Goal: Information Seeking & Learning: Learn about a topic

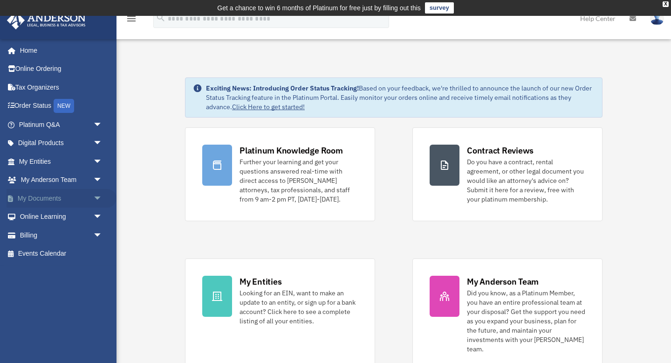
click at [97, 198] on span "arrow_drop_down" at bounding box center [102, 198] width 19 height 19
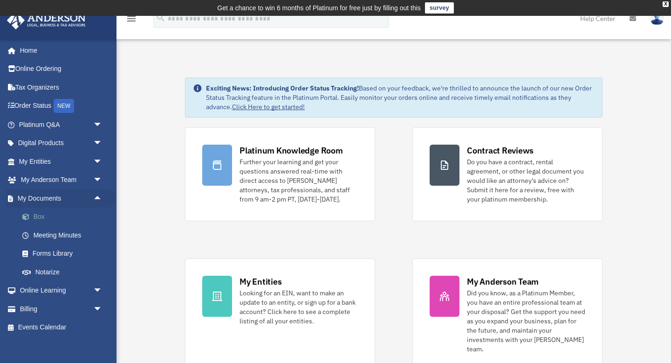
click at [35, 218] on link "Box" at bounding box center [65, 216] width 104 height 19
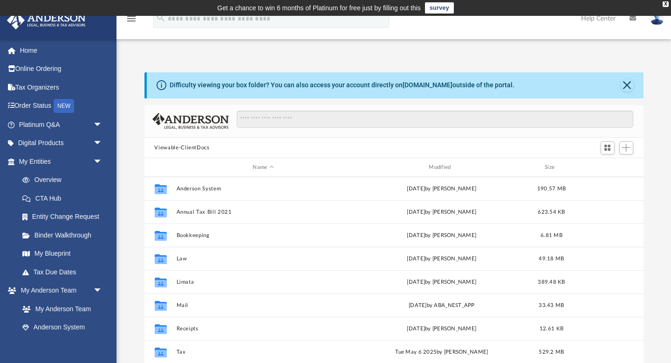
scroll to position [40, 0]
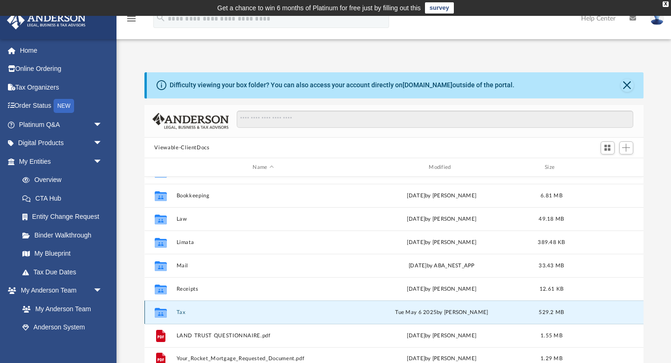
click at [182, 312] on button "Tax" at bounding box center [263, 312] width 174 height 6
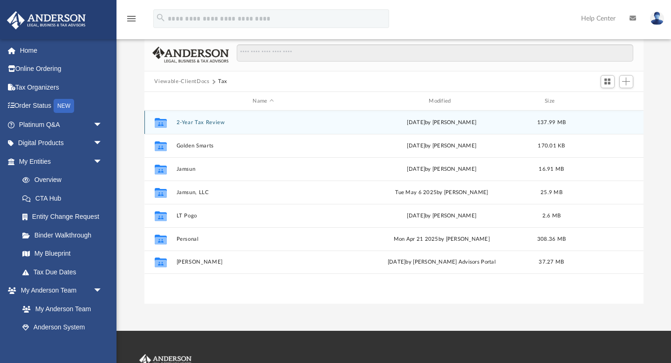
scroll to position [75, 0]
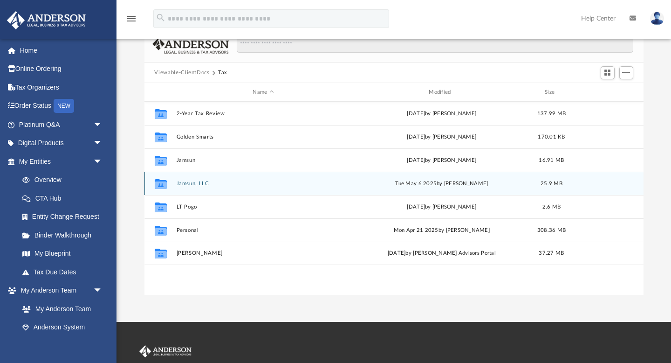
click at [194, 186] on div "Collaborated Folder Jamsun, LLC [DATE] by [PERSON_NAME] 25.9 MB" at bounding box center [394, 183] width 499 height 23
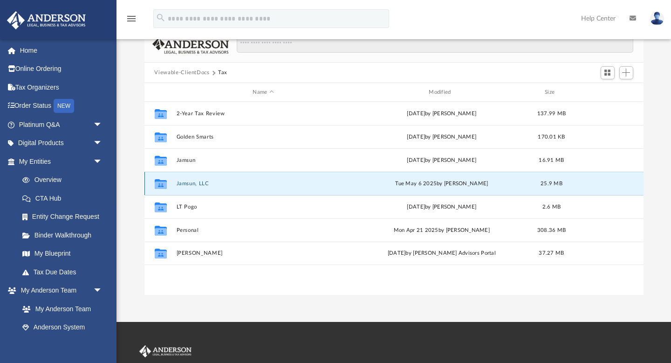
scroll to position [76, 0]
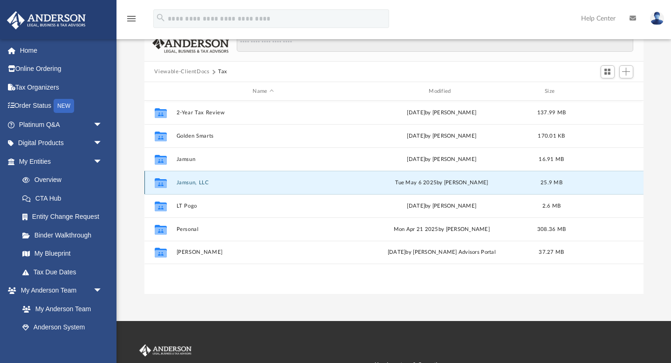
click at [190, 181] on button "Jamsun, LLC" at bounding box center [263, 183] width 174 height 6
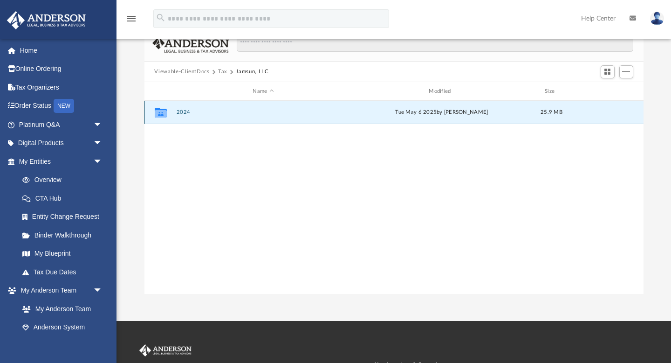
click at [182, 112] on button "2024" at bounding box center [263, 113] width 174 height 6
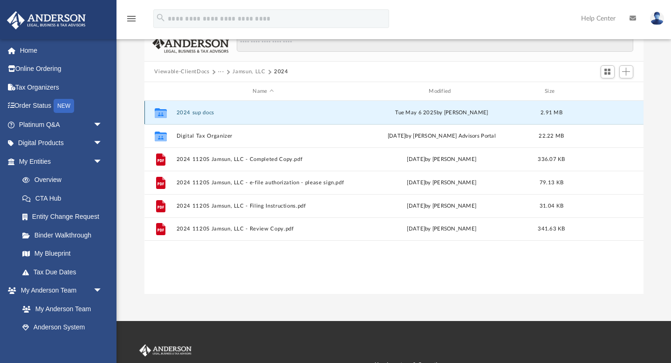
click at [206, 115] on button "2024 sup docs" at bounding box center [263, 113] width 174 height 6
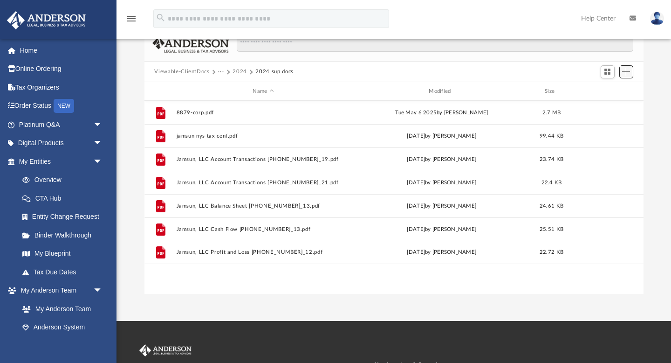
click at [628, 73] on span "Add" at bounding box center [626, 72] width 8 height 8
click at [607, 92] on li "Upload" at bounding box center [613, 90] width 30 height 10
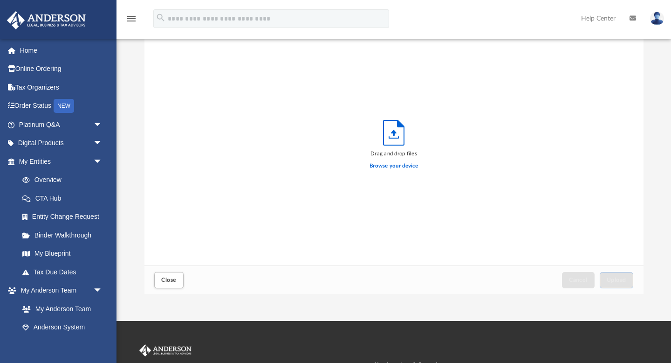
scroll to position [236, 499]
click at [392, 167] on label "Browse your device" at bounding box center [394, 166] width 48 height 8
click at [0, 0] on input "Browse your device" at bounding box center [0, 0] width 0 height 0
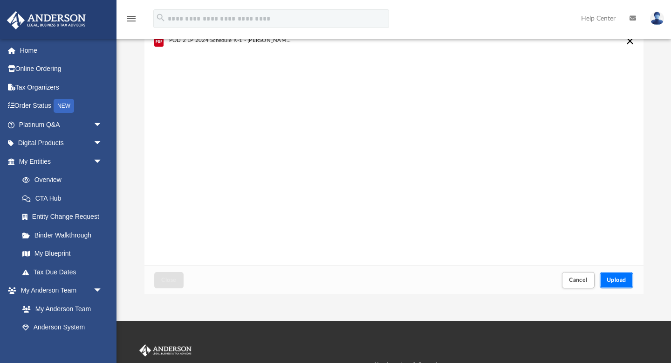
click at [610, 280] on span "Upload" at bounding box center [617, 280] width 20 height 6
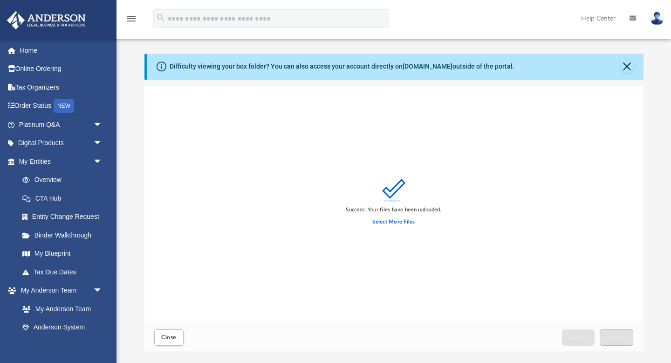
scroll to position [0, 0]
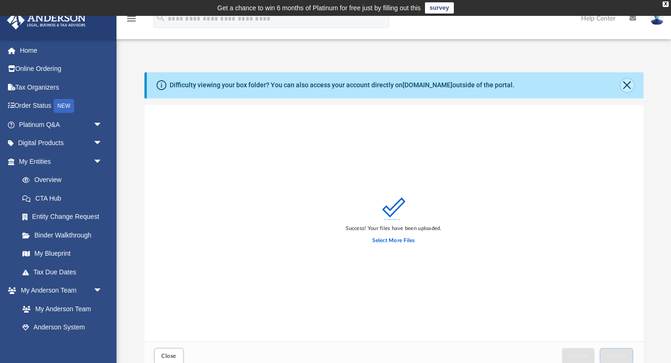
click at [627, 83] on button "Close" at bounding box center [627, 85] width 13 height 13
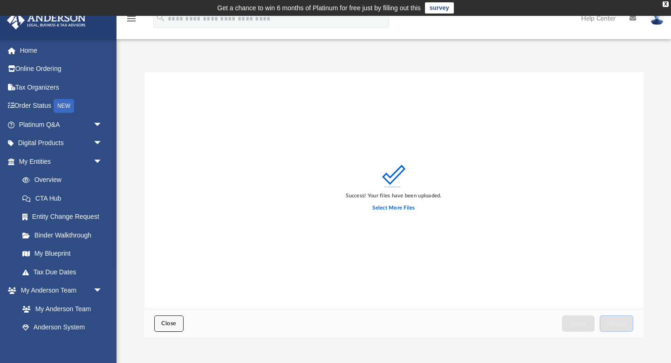
click at [166, 323] on span "Close" at bounding box center [168, 323] width 15 height 6
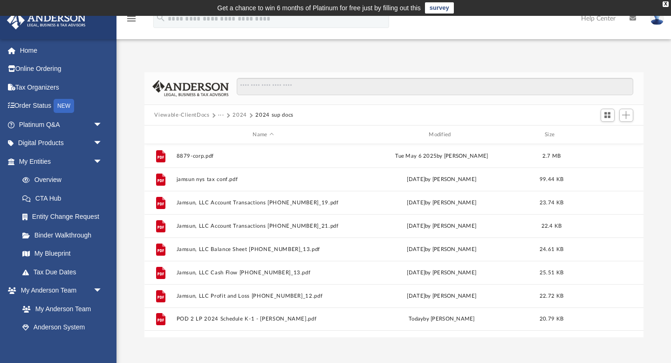
click at [242, 116] on button "2024" at bounding box center [240, 115] width 14 height 8
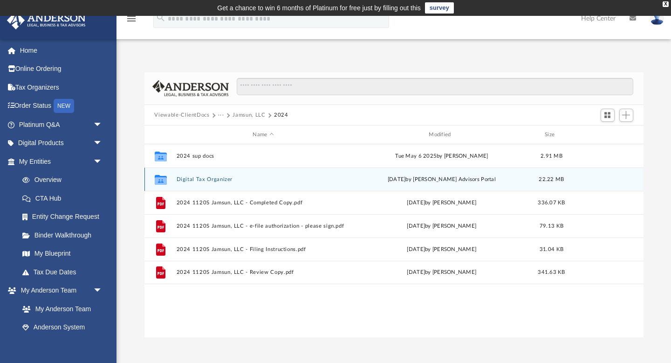
click at [212, 180] on button "Digital Tax Organizer" at bounding box center [263, 179] width 174 height 6
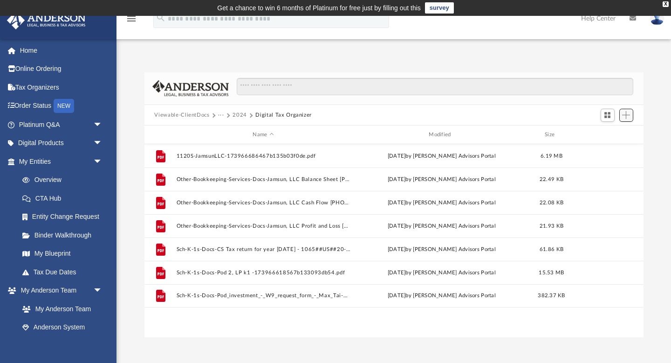
click at [624, 113] on span "Add" at bounding box center [626, 115] width 8 height 8
click at [614, 132] on li "Upload" at bounding box center [613, 134] width 30 height 10
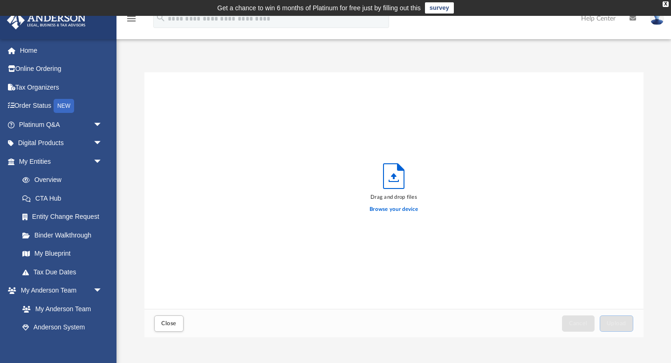
scroll to position [236, 499]
click at [381, 208] on label "Browse your device" at bounding box center [394, 209] width 48 height 8
click at [0, 0] on input "Browse your device" at bounding box center [0, 0] width 0 height 0
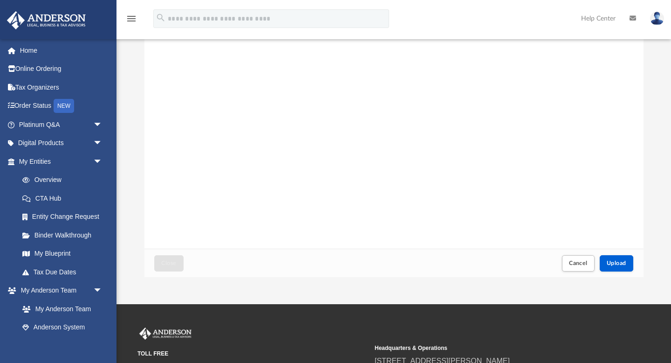
scroll to position [74, 0]
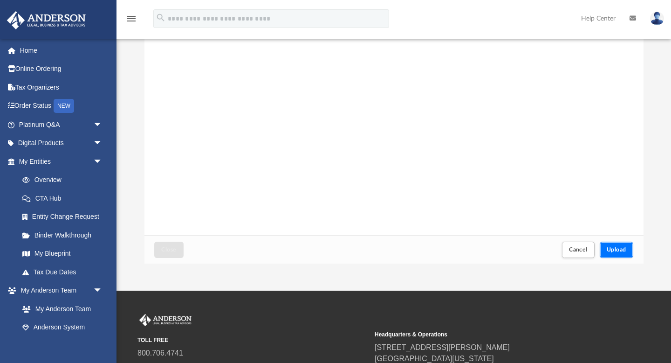
click at [619, 247] on span "Upload" at bounding box center [617, 250] width 20 height 6
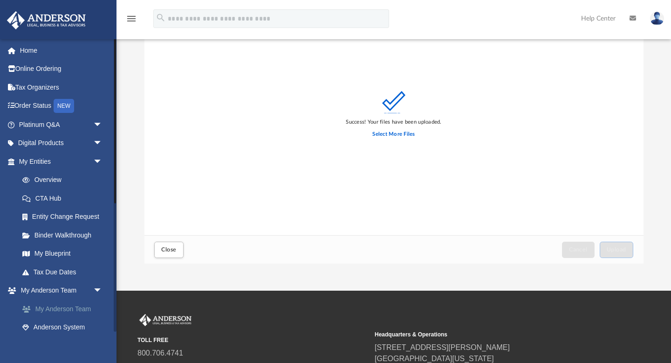
click at [56, 311] on link "My Anderson Team" at bounding box center [65, 308] width 104 height 19
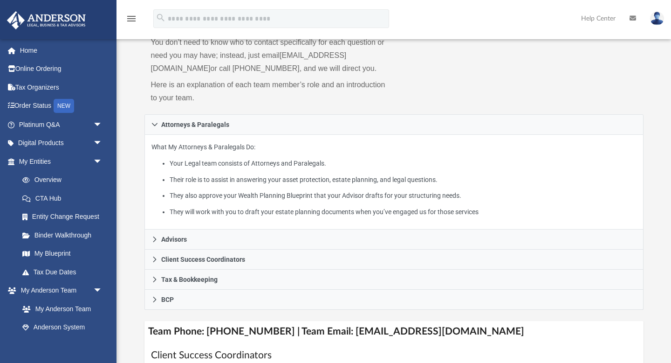
scroll to position [104, 0]
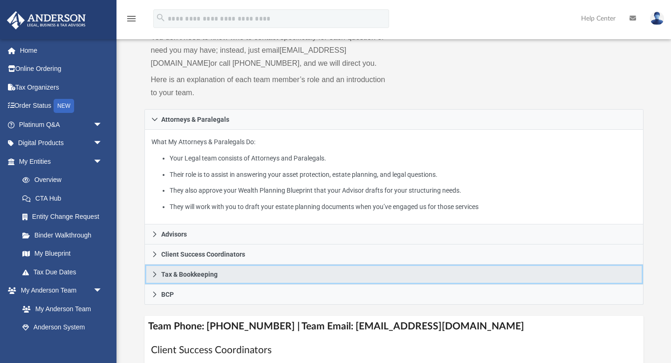
click at [179, 277] on span "Tax & Bookkeeping" at bounding box center [189, 274] width 56 height 7
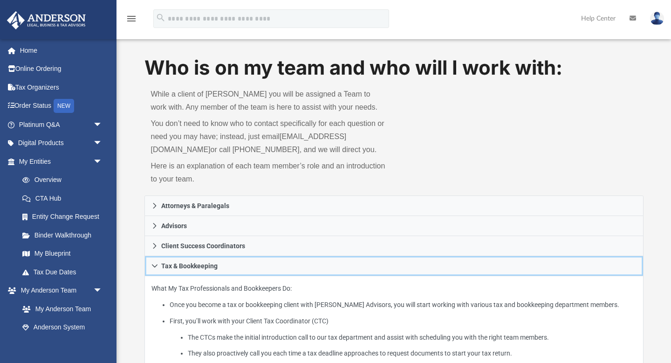
scroll to position [15, 0]
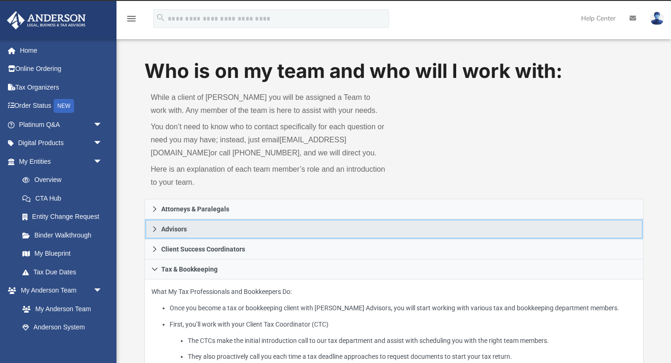
click at [166, 232] on span "Advisors" at bounding box center [174, 229] width 26 height 7
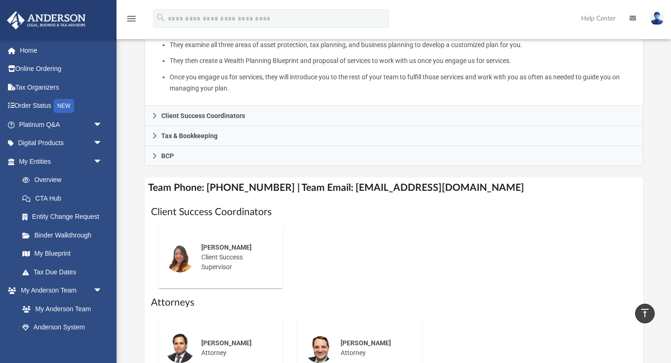
scroll to position [252, 0]
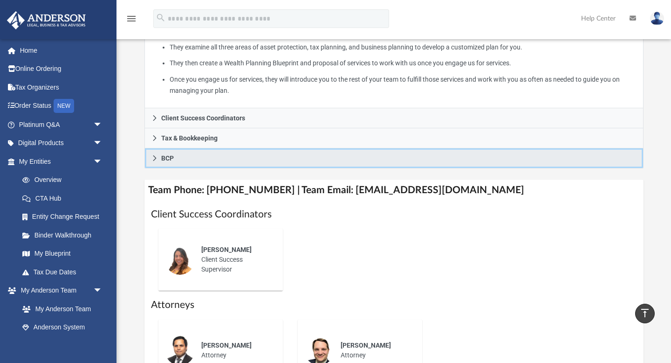
click at [158, 168] on link "BCP" at bounding box center [394, 158] width 499 height 20
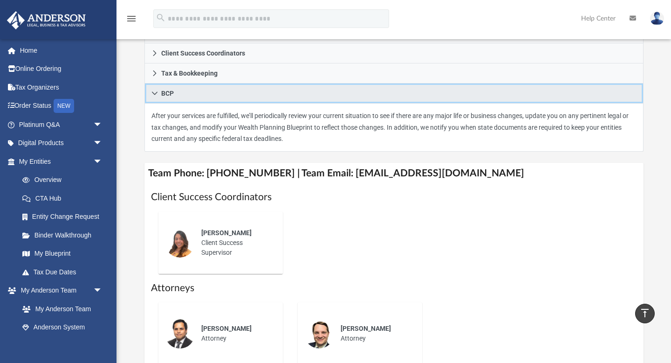
scroll to position [209, 0]
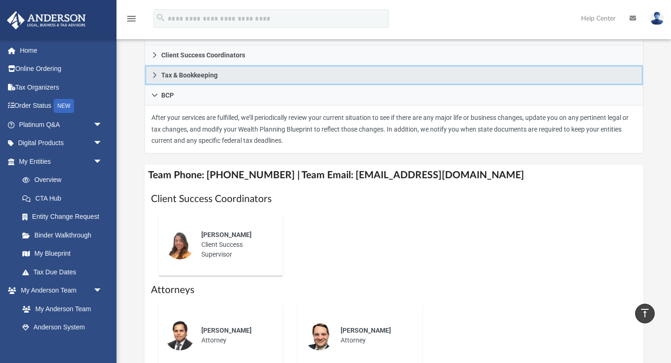
click at [156, 78] on icon at bounding box center [155, 75] width 7 height 7
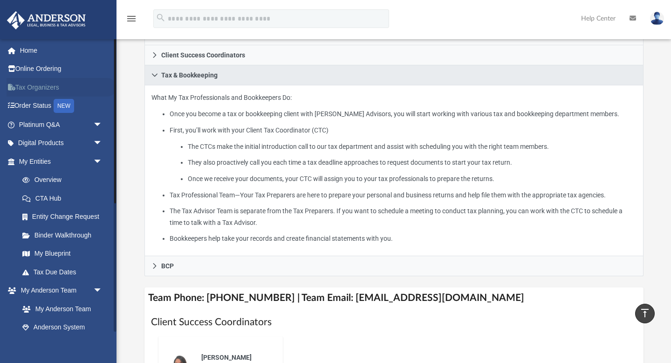
click at [44, 86] on link "Tax Organizers" at bounding box center [62, 87] width 110 height 19
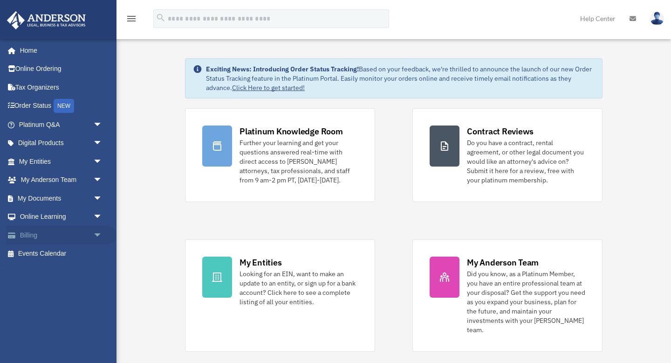
scroll to position [18, 0]
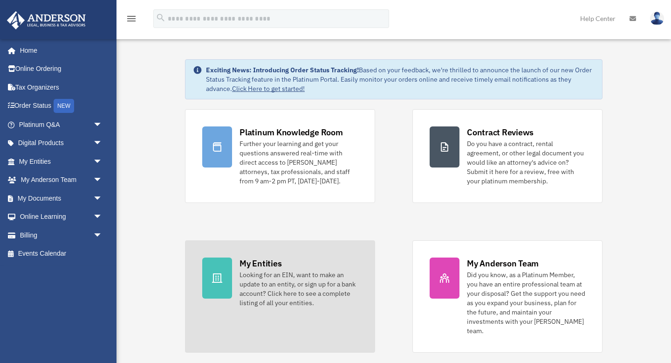
click at [215, 283] on div at bounding box center [217, 277] width 30 height 41
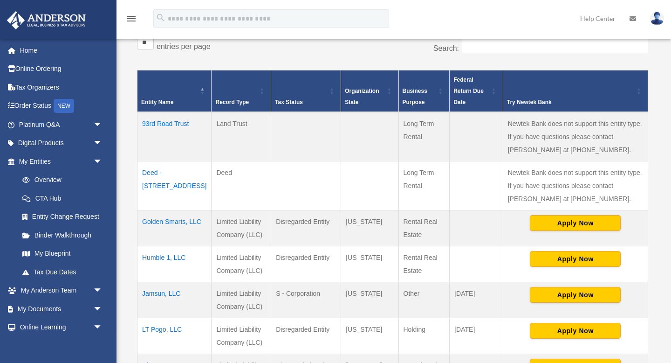
scroll to position [182, 0]
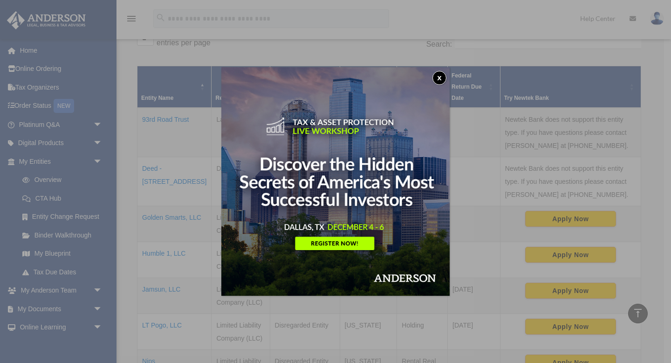
click at [440, 77] on button "x" at bounding box center [440, 78] width 14 height 14
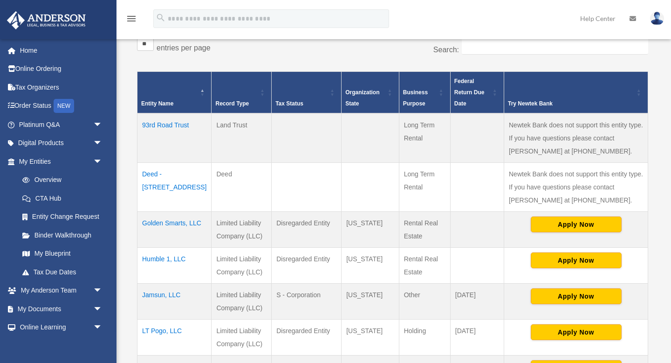
scroll to position [175, 0]
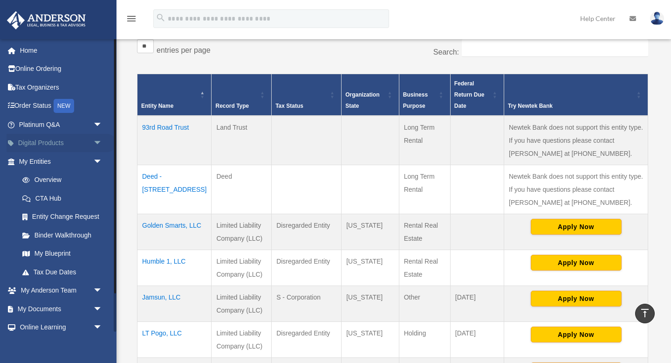
click at [95, 144] on span "arrow_drop_down" at bounding box center [102, 143] width 19 height 19
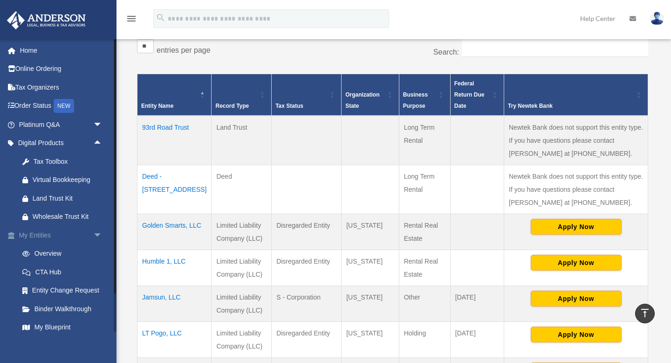
click at [97, 235] on span "arrow_drop_down" at bounding box center [102, 235] width 19 height 19
click at [97, 235] on span "arrow_drop_up" at bounding box center [102, 235] width 19 height 19
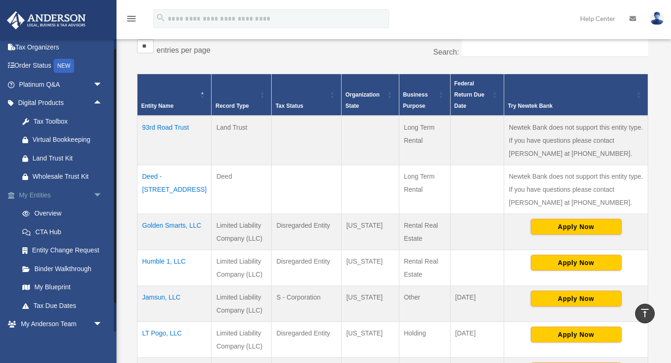
scroll to position [43, 0]
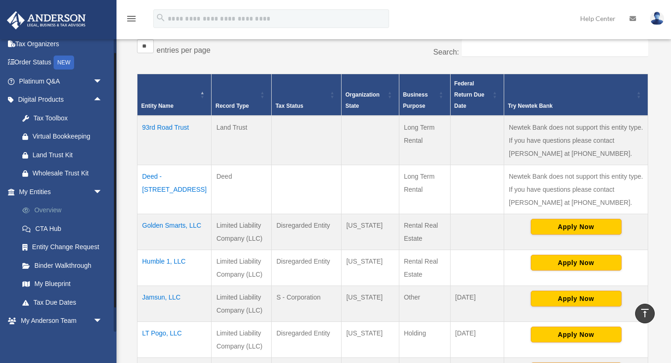
click at [53, 206] on link "Overview" at bounding box center [65, 210] width 104 height 19
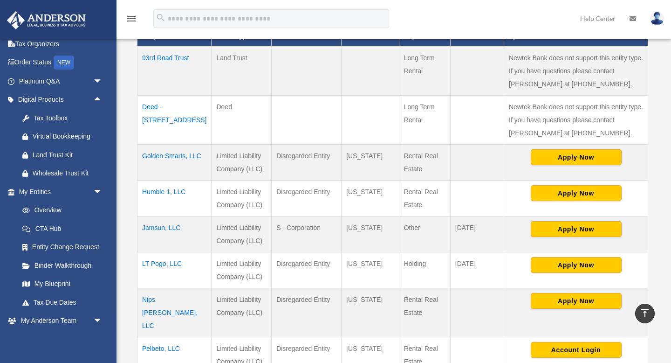
scroll to position [251, 0]
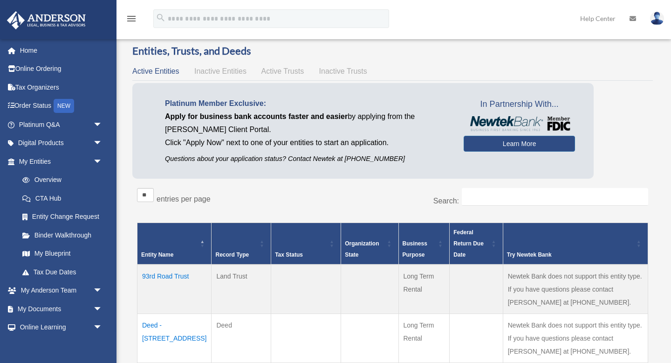
scroll to position [25, 0]
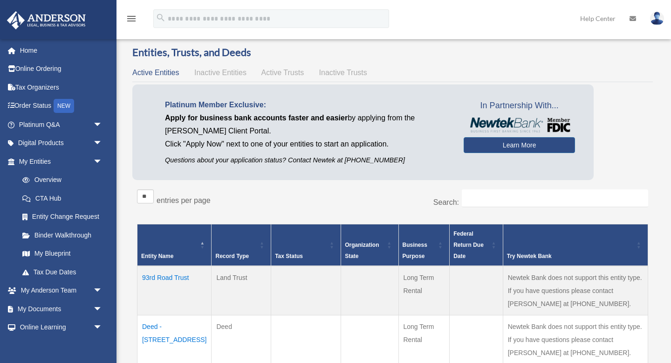
click at [291, 74] on span "Active Trusts" at bounding box center [283, 73] width 43 height 8
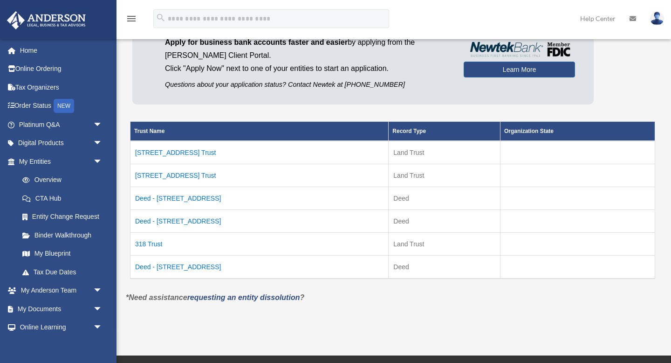
scroll to position [101, 0]
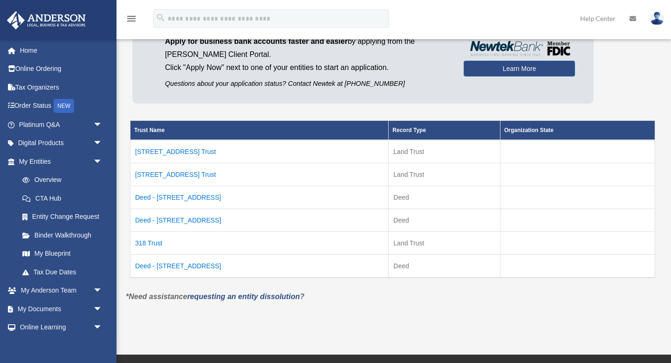
click at [197, 264] on td "Deed - 318 East 76th Street" at bounding box center [260, 266] width 258 height 23
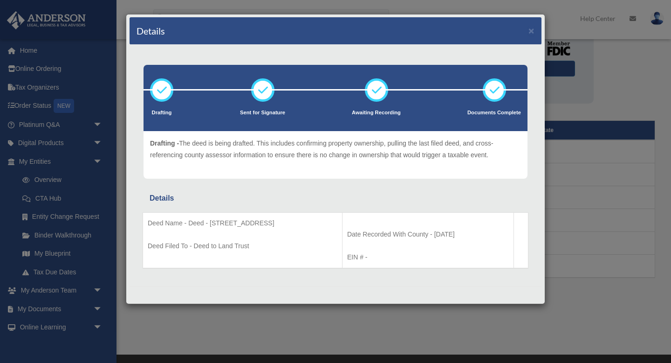
scroll to position [0, 0]
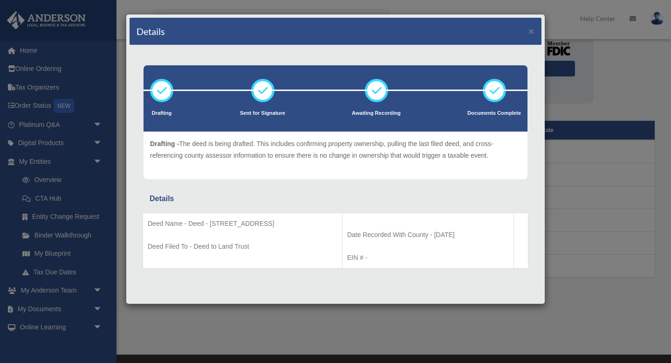
click at [254, 320] on div "Details × Drafting Sent for Signature" at bounding box center [335, 181] width 671 height 363
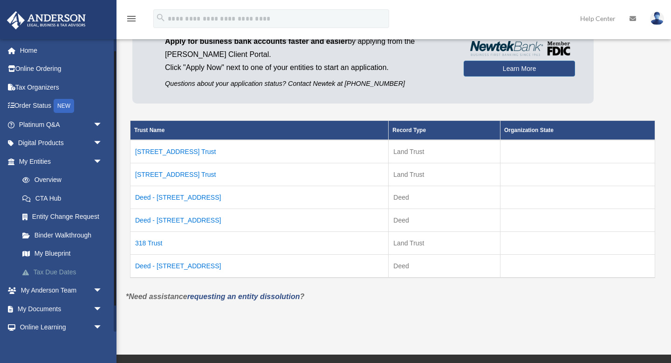
scroll to position [44, 0]
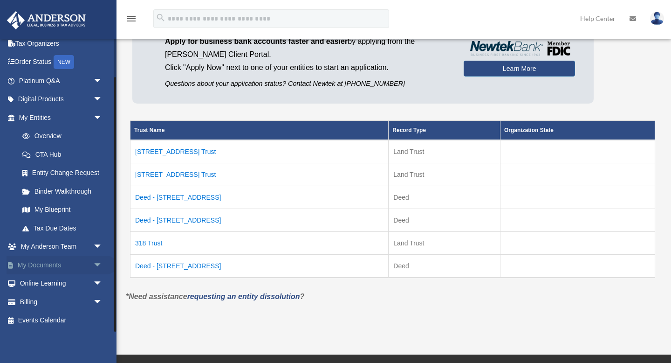
click at [99, 266] on span "arrow_drop_down" at bounding box center [102, 265] width 19 height 19
click at [41, 283] on link "Box" at bounding box center [65, 283] width 104 height 19
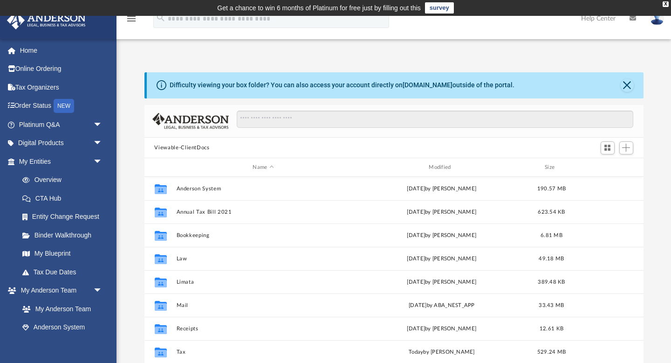
scroll to position [212, 499]
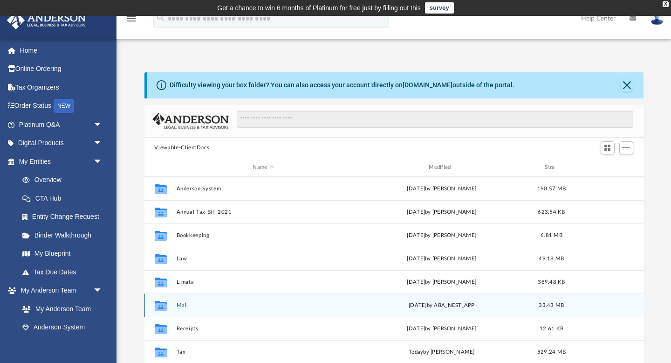
click at [182, 303] on button "Mail" at bounding box center [263, 305] width 174 height 6
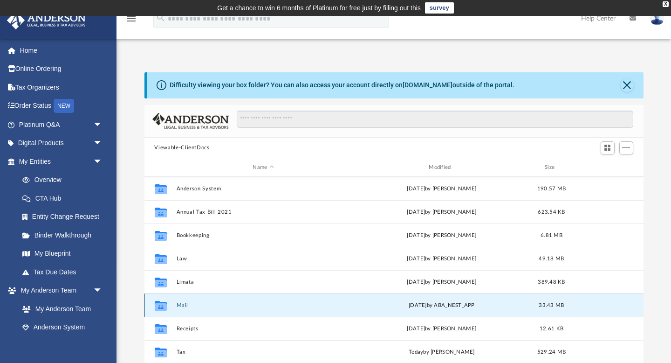
click at [182, 303] on button "Mail" at bounding box center [263, 305] width 174 height 6
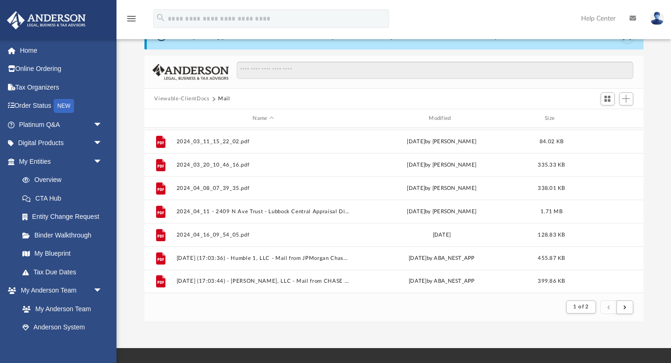
scroll to position [50, 0]
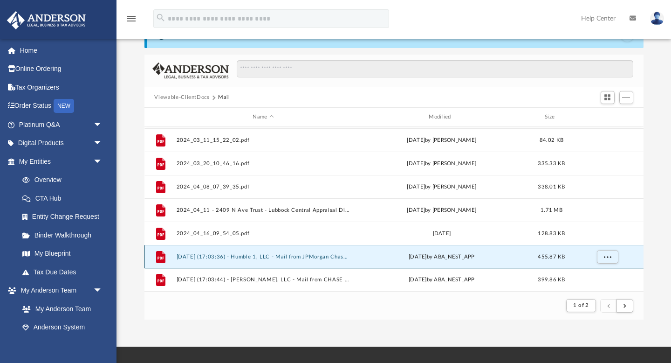
click at [216, 258] on button "2025.01.16 (17:03:36) - Humble 1, LLC - Mail from JPMorgan Chase Bank, N.A..pdf" at bounding box center [263, 257] width 174 height 6
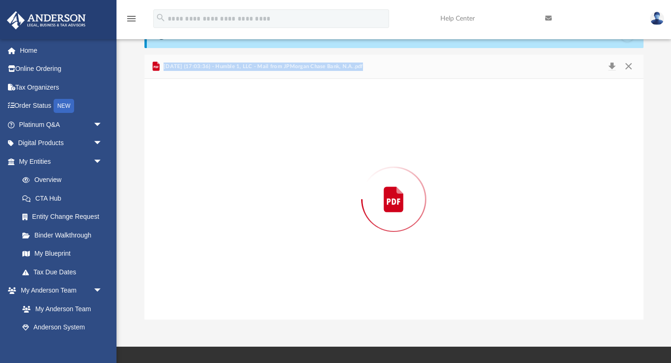
click at [216, 258] on div "Preview" at bounding box center [394, 199] width 499 height 241
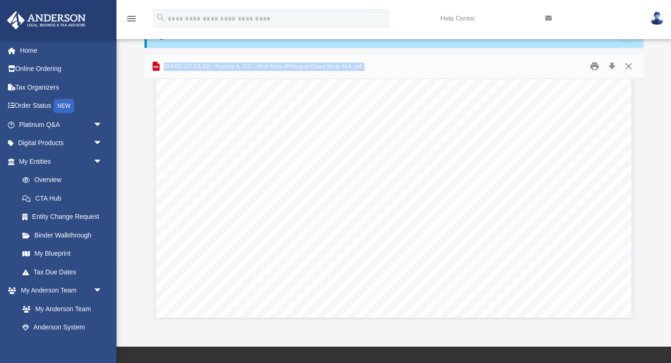
scroll to position [1009, 0]
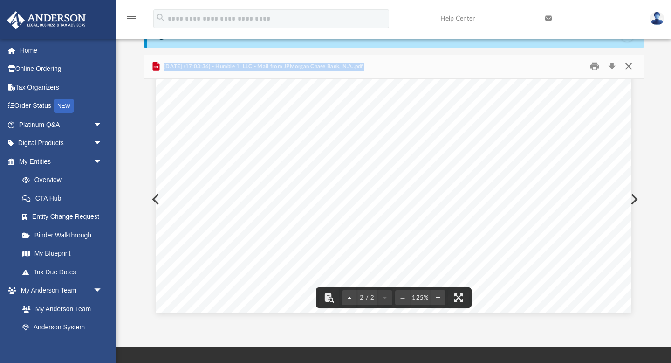
click at [630, 66] on button "Close" at bounding box center [629, 66] width 17 height 14
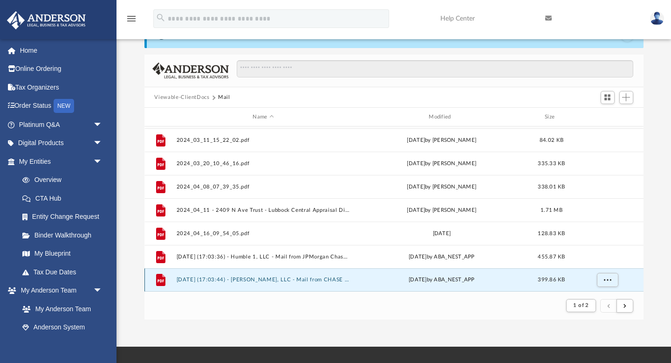
click at [295, 280] on button "2025.01.16 (17:03:44) - Nips Martin, LLC - Mail from CHASE JPMorgan Chase Bank,…" at bounding box center [263, 280] width 174 height 6
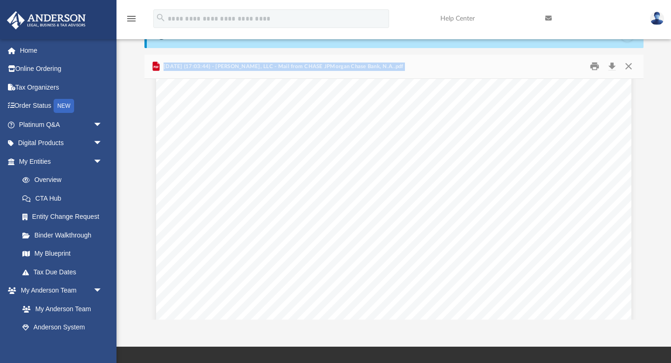
scroll to position [173, 0]
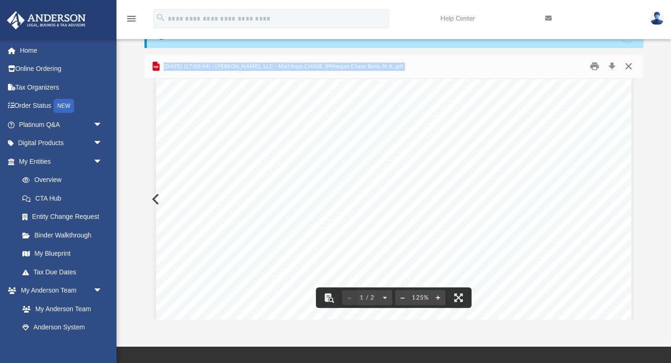
click at [629, 64] on button "Close" at bounding box center [629, 66] width 17 height 14
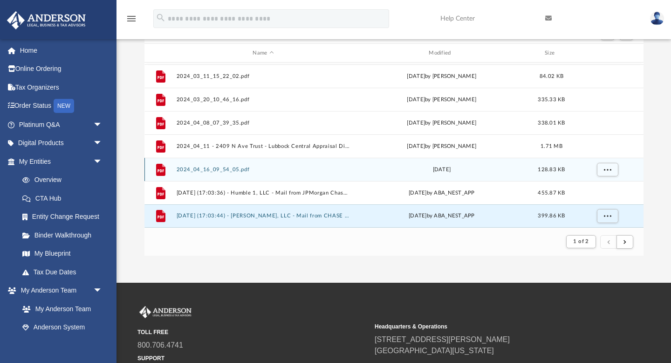
scroll to position [117, 0]
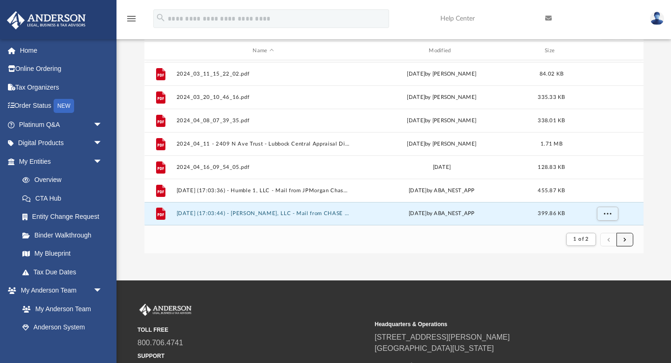
click at [627, 241] on button "submit" at bounding box center [625, 240] width 17 height 14
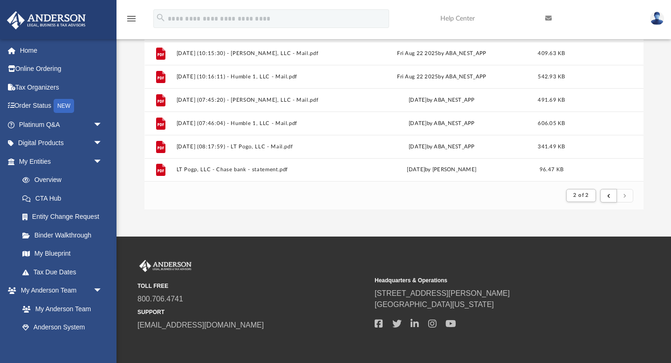
scroll to position [0, 0]
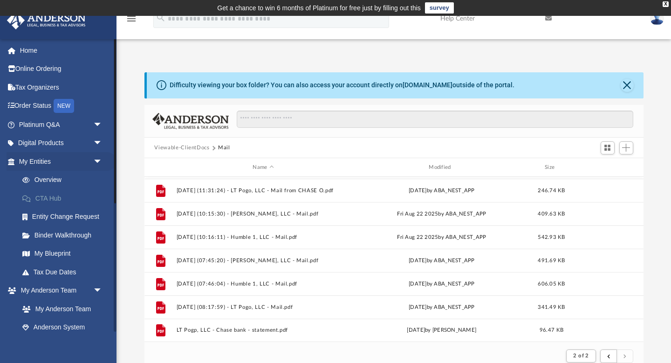
click at [57, 196] on link "CTA Hub" at bounding box center [65, 198] width 104 height 19
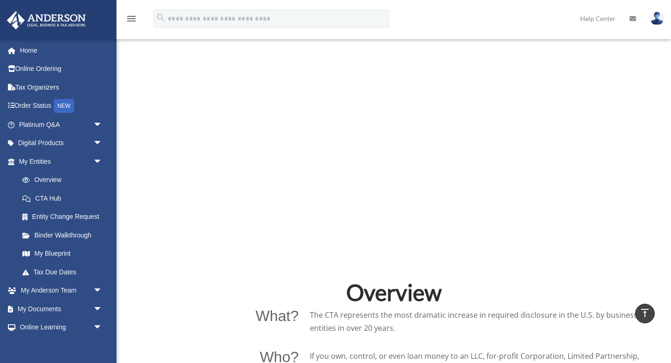
scroll to position [392, 0]
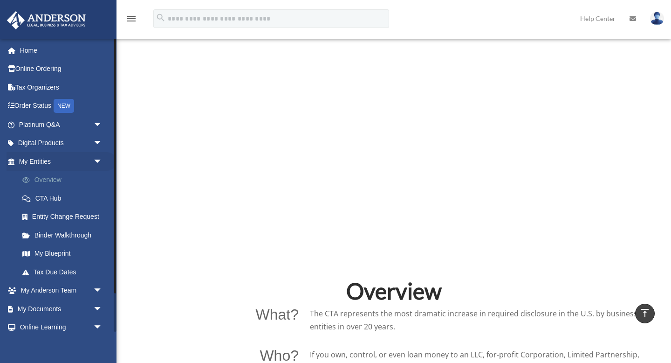
click at [51, 177] on link "Overview" at bounding box center [65, 180] width 104 height 19
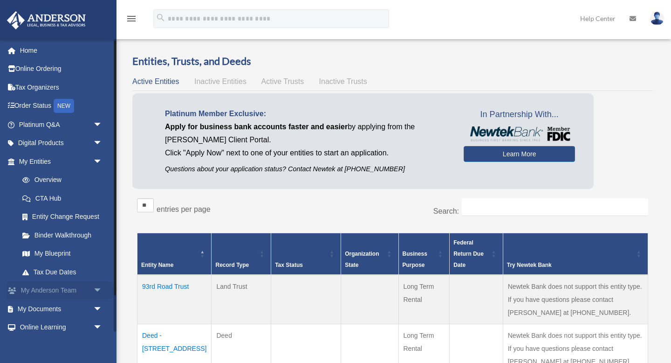
scroll to position [44, 0]
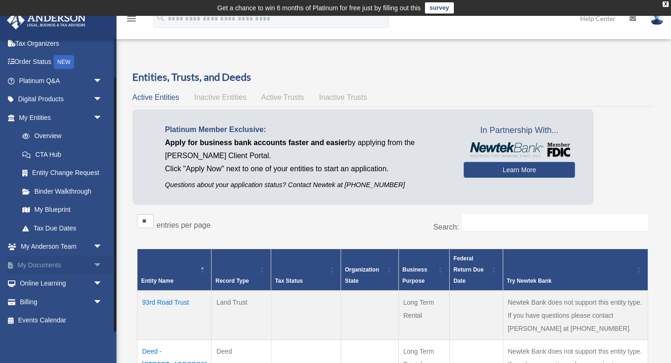
click at [99, 265] on span "arrow_drop_down" at bounding box center [102, 265] width 19 height 19
click at [39, 284] on link "Box" at bounding box center [65, 283] width 104 height 19
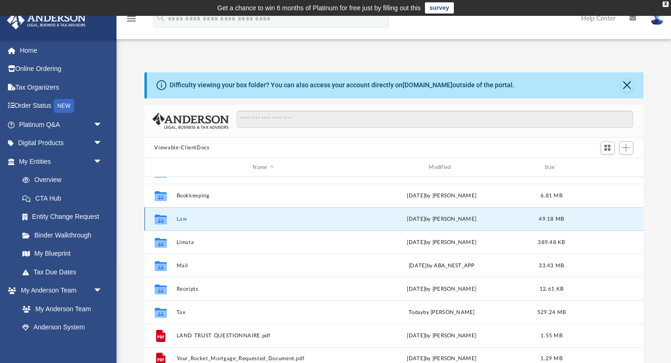
click at [184, 221] on button "Law" at bounding box center [263, 219] width 174 height 6
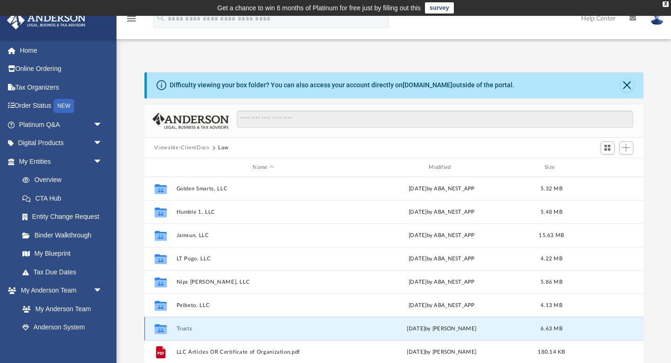
click at [190, 326] on button "Trusts" at bounding box center [263, 328] width 174 height 6
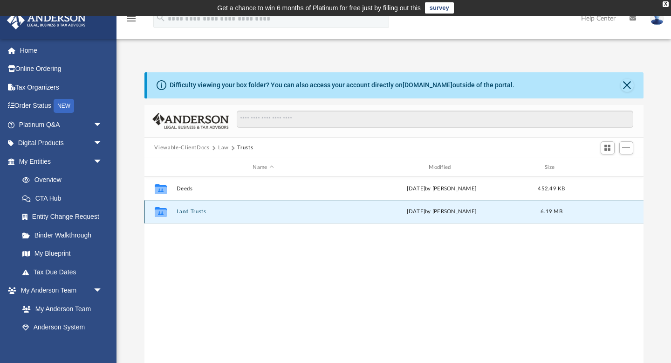
click at [197, 211] on button "Land Trusts" at bounding box center [263, 212] width 174 height 6
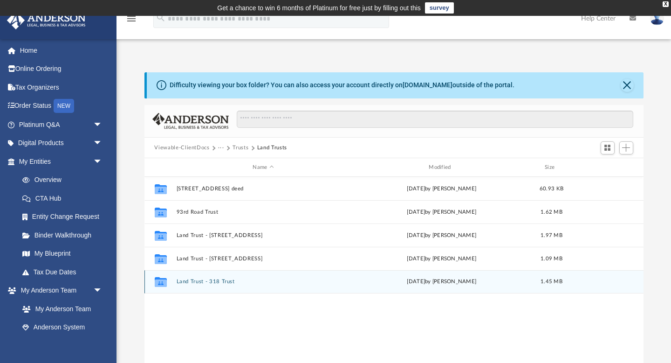
click at [218, 283] on button "Land Trust - 318 Trust" at bounding box center [263, 282] width 174 height 6
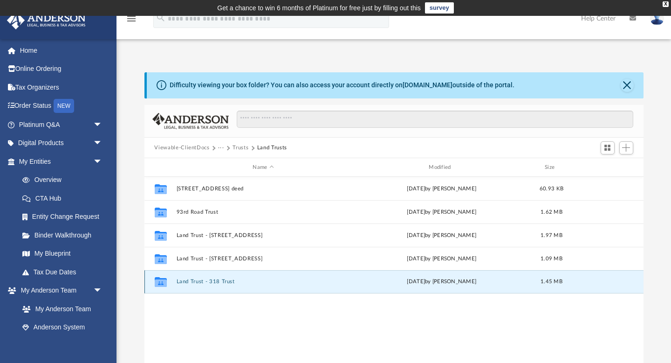
click at [218, 283] on button "Land Trust - 318 Trust" at bounding box center [263, 282] width 174 height 6
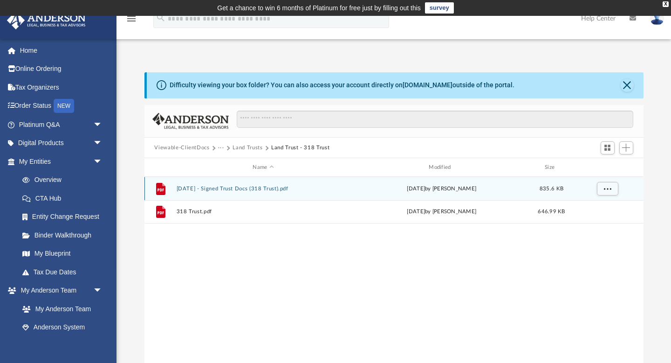
click at [210, 193] on div "File [DATE] - Signed Trust Docs (318 Trust).pdf [DATE] by [PERSON_NAME] 835.6 KB" at bounding box center [394, 188] width 499 height 23
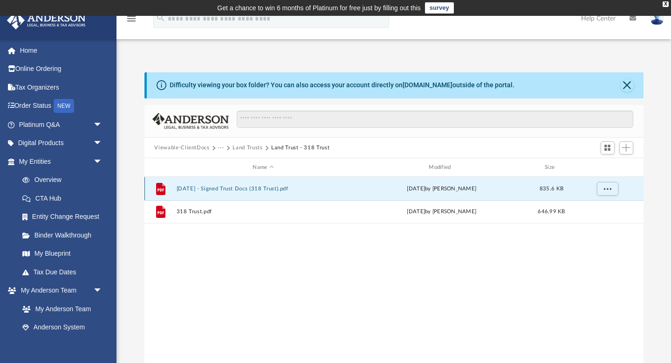
click at [220, 188] on button "[DATE] - Signed Trust Docs (318 Trust).pdf" at bounding box center [263, 189] width 174 height 6
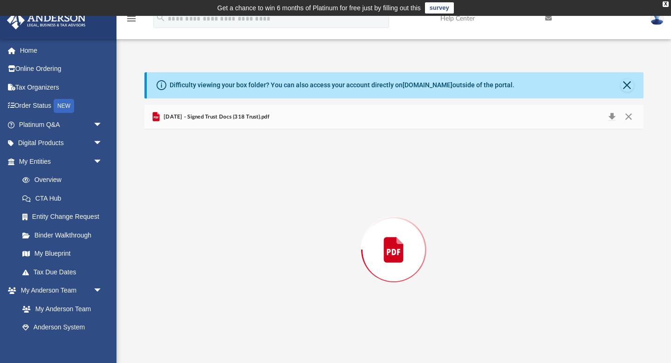
scroll to position [7, 0]
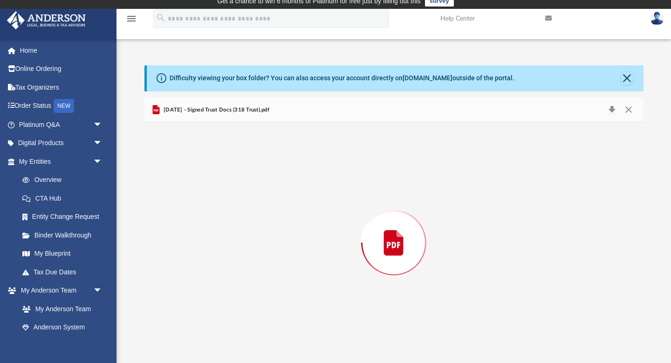
click at [220, 188] on div "Preview" at bounding box center [394, 242] width 499 height 241
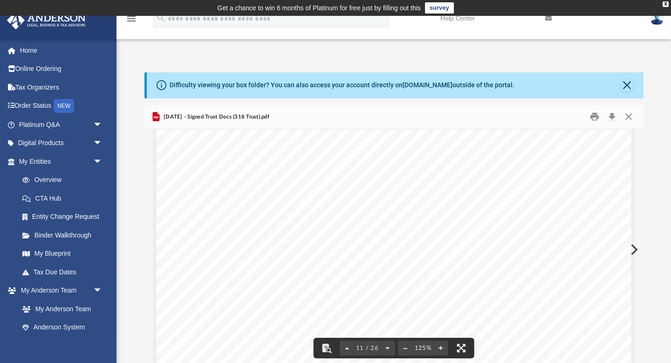
scroll to position [5698, 0]
click at [630, 115] on button "Close" at bounding box center [629, 117] width 17 height 14
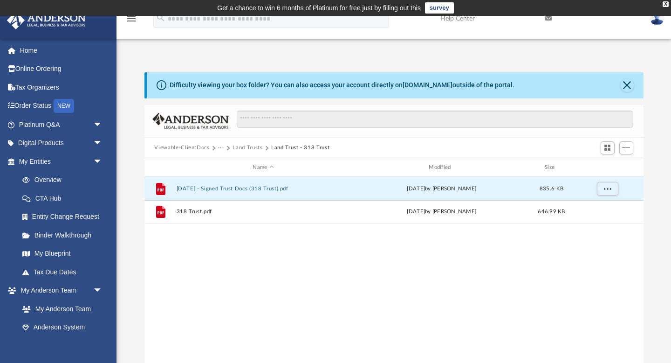
click at [250, 149] on button "Land Trusts" at bounding box center [248, 148] width 30 height 8
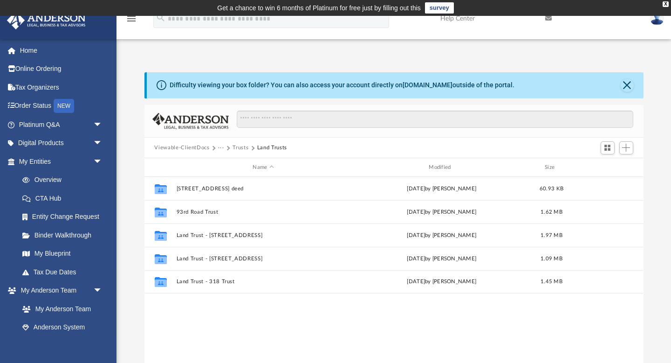
click at [238, 149] on button "Trusts" at bounding box center [241, 148] width 16 height 8
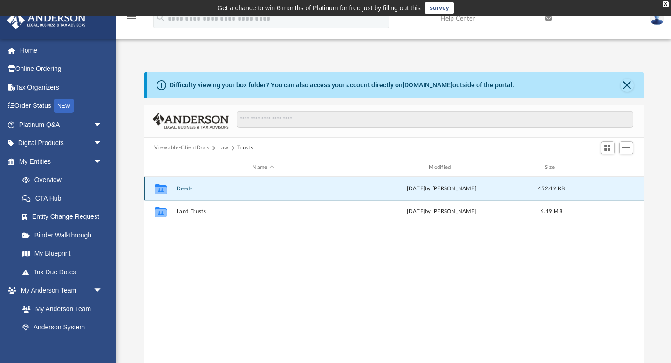
click at [185, 188] on button "Deeds" at bounding box center [263, 189] width 174 height 6
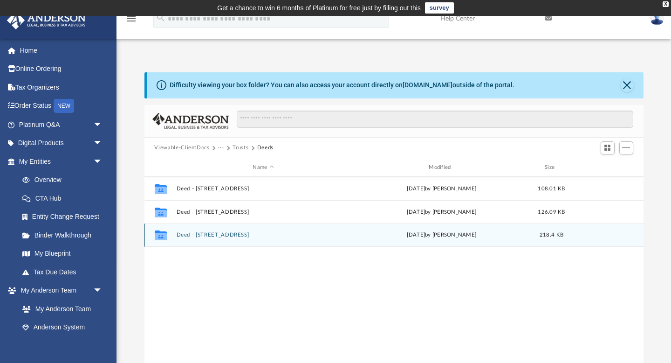
click at [215, 236] on button "Deed - [STREET_ADDRESS]" at bounding box center [263, 235] width 174 height 6
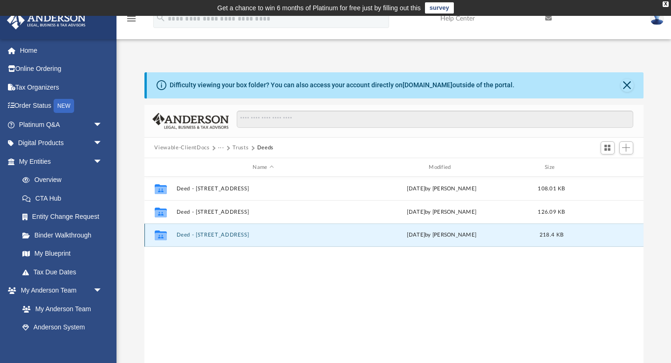
click at [215, 236] on button "Deed - [STREET_ADDRESS]" at bounding box center [263, 235] width 174 height 6
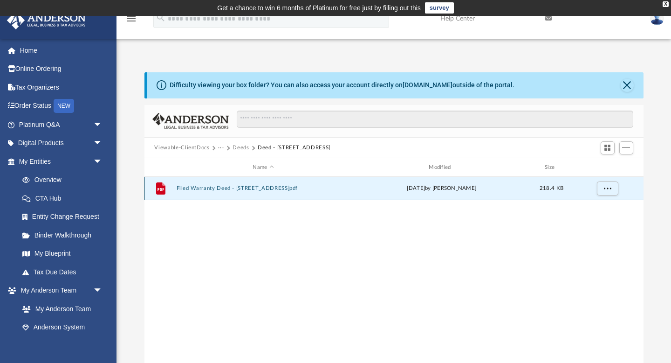
click at [222, 187] on button "Filed Warranty Deed - [STREET_ADDRESS]pdf" at bounding box center [263, 189] width 174 height 6
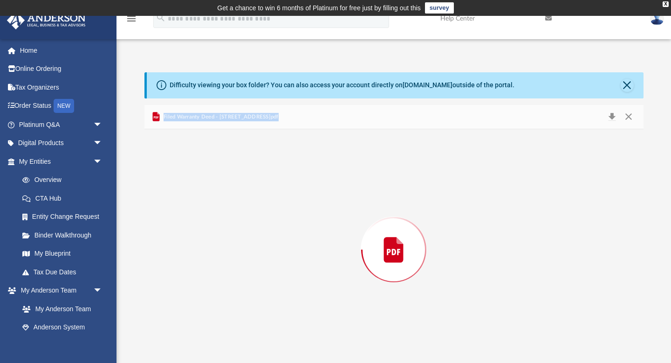
scroll to position [7, 0]
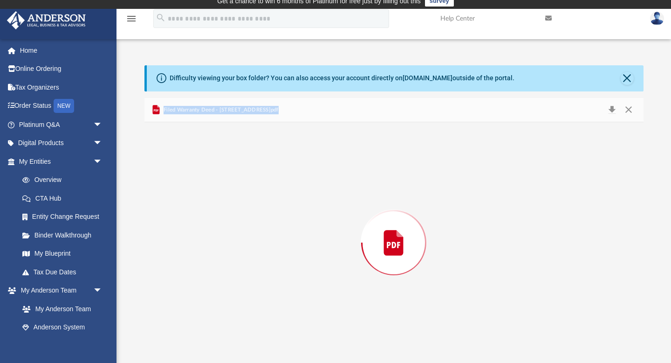
click at [222, 187] on div "Preview" at bounding box center [394, 242] width 499 height 241
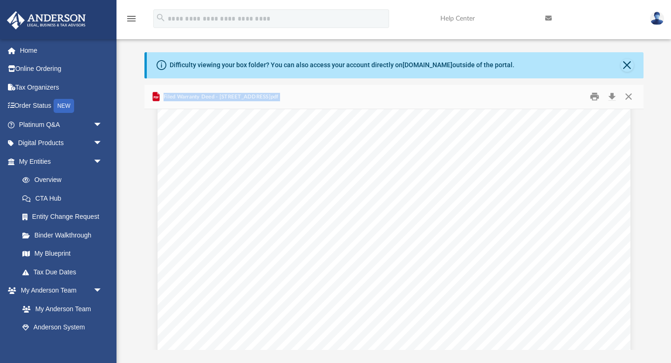
scroll to position [2261, 0]
